Goal: Navigation & Orientation: Go to known website

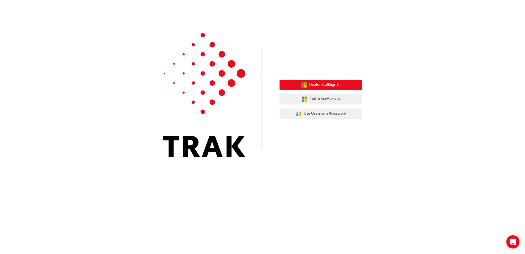
click at [326, 86] on span "Dealer Staff Sign In" at bounding box center [324, 85] width 31 height 6
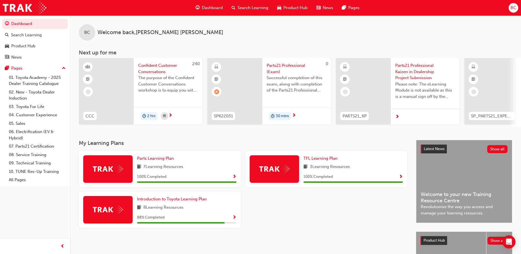
click at [234, 220] on span "Show Progress" at bounding box center [234, 217] width 4 height 5
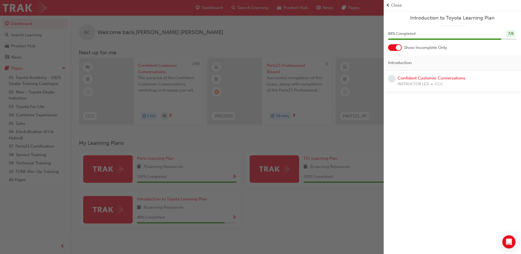
click at [399, 6] on span "Close" at bounding box center [396, 5] width 11 height 6
